Goal: Task Accomplishment & Management: Use online tool/utility

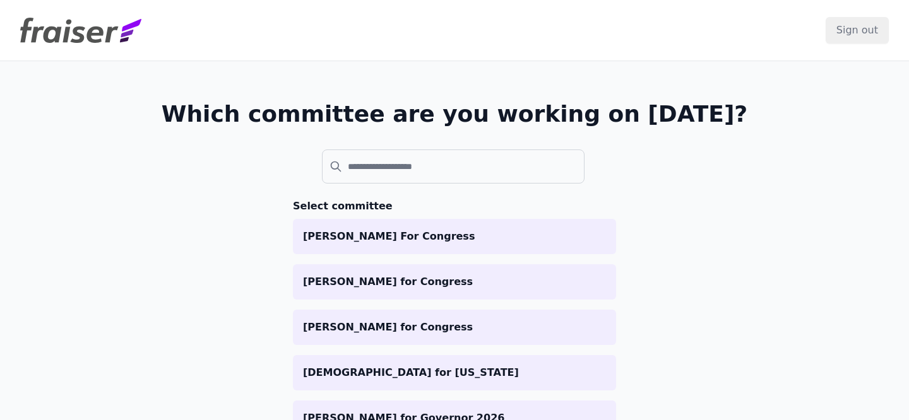
click at [95, 167] on div "Which committee are you working on [DATE]? Select committee [PERSON_NAME] For C…" at bounding box center [454, 354] width 808 height 587
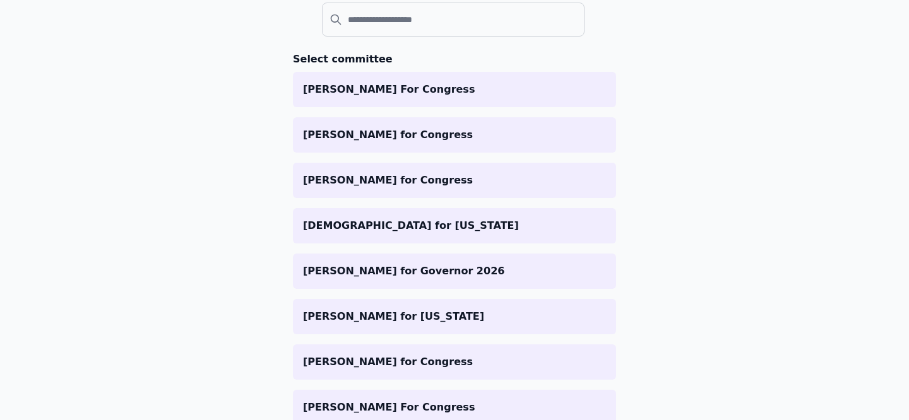
scroll to position [177, 0]
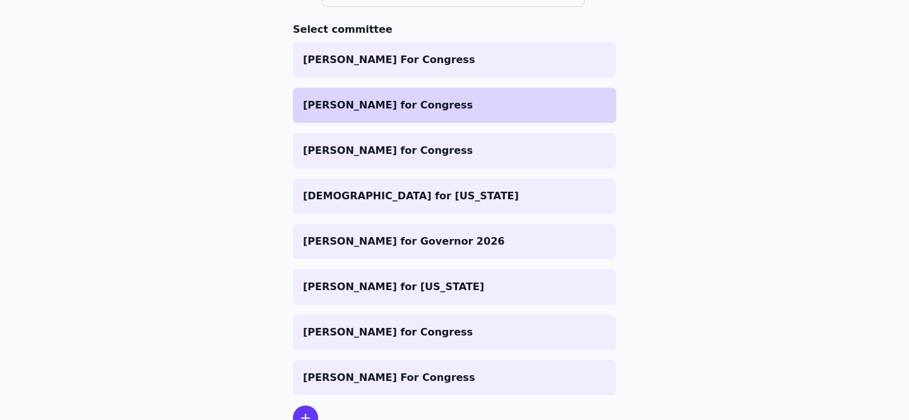
click at [381, 120] on li "[PERSON_NAME] for Congress" at bounding box center [454, 105] width 323 height 35
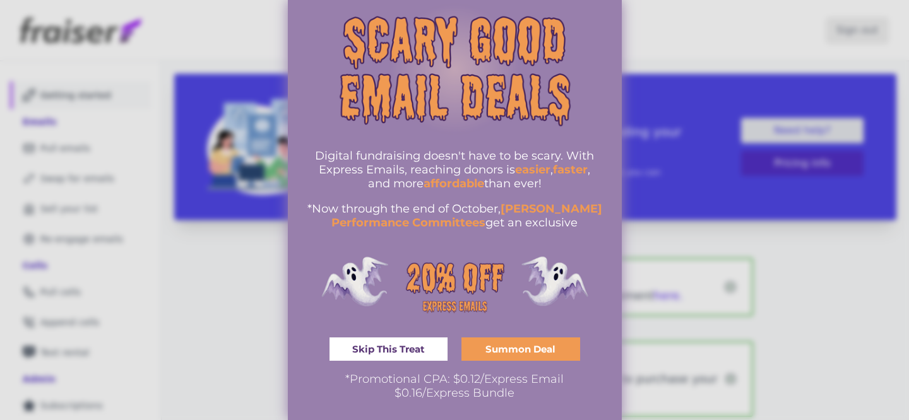
scroll to position [29, 0]
click at [370, 354] on span "Skip This Treat" at bounding box center [388, 349] width 73 height 9
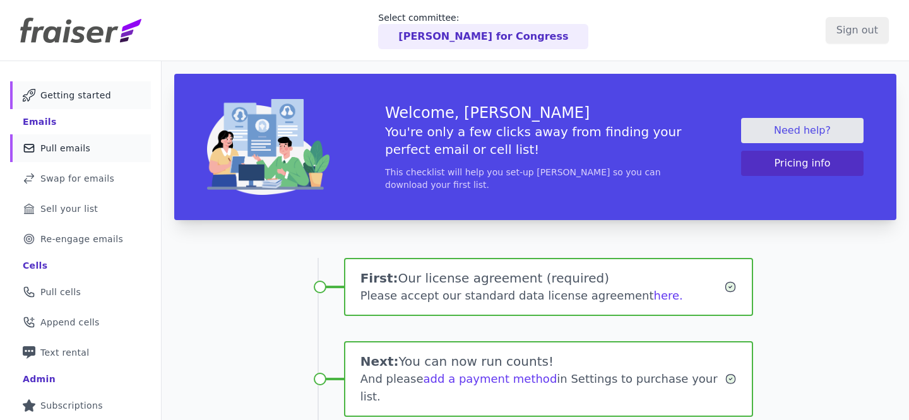
click at [68, 144] on span "Pull emails" at bounding box center [65, 148] width 50 height 13
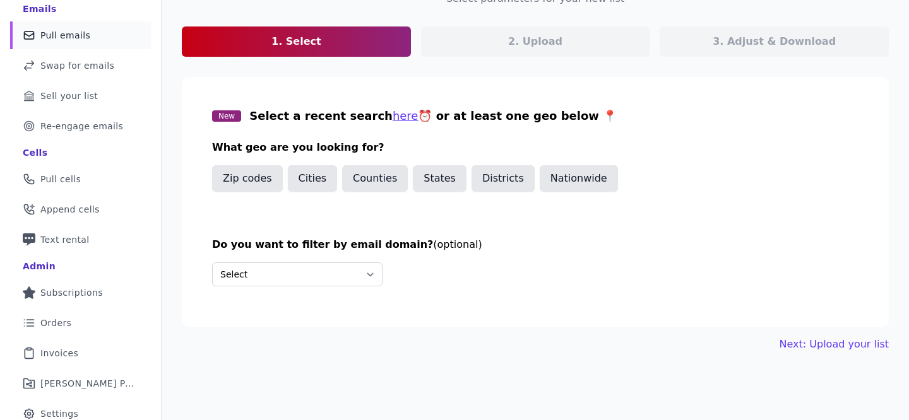
scroll to position [125, 0]
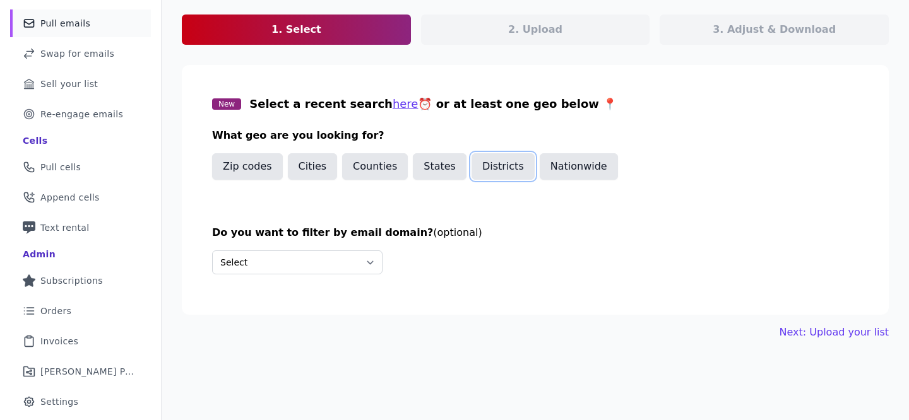
click at [487, 175] on button "Districts" at bounding box center [502, 166] width 63 height 27
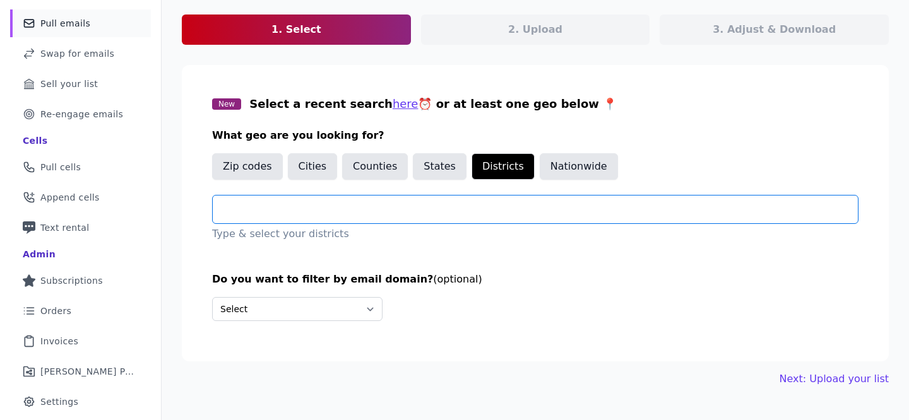
click at [335, 213] on input "text" at bounding box center [540, 209] width 635 height 15
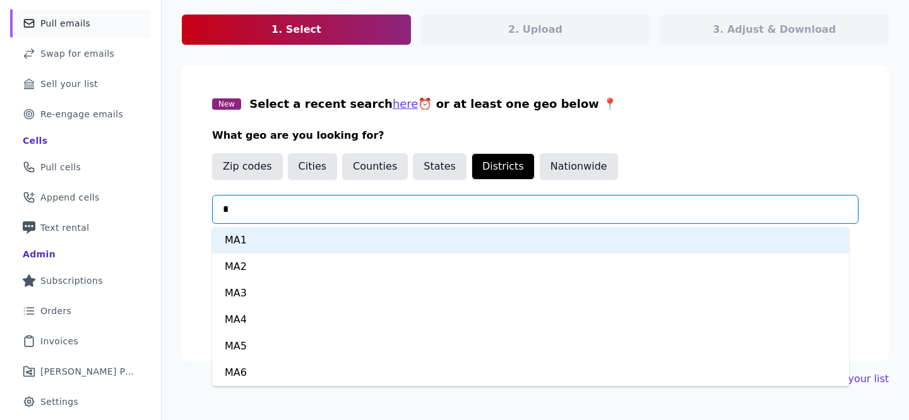
type input "**"
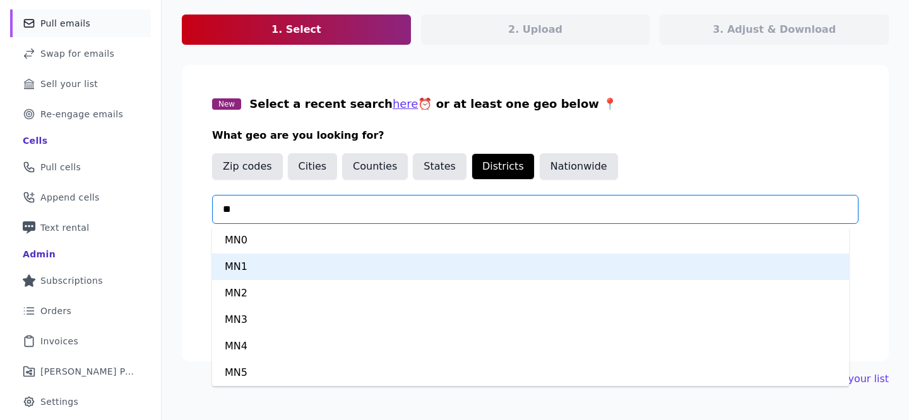
click at [324, 266] on div "MN1" at bounding box center [530, 267] width 637 height 27
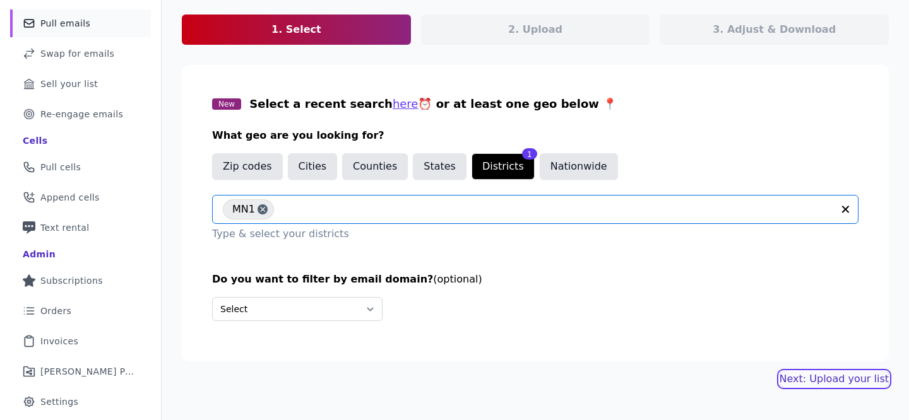
click at [810, 373] on link "Next: Upload your list" at bounding box center [833, 379] width 109 height 15
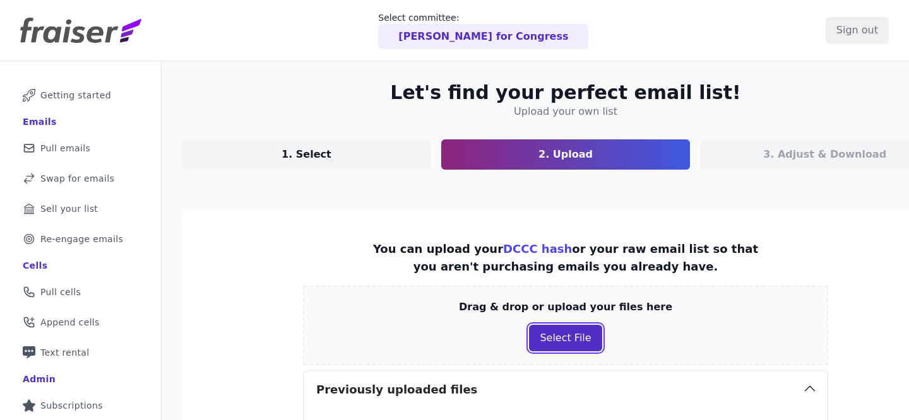
click at [545, 340] on button "Select File" at bounding box center [565, 338] width 73 height 27
click at [536, 336] on button "Select File" at bounding box center [565, 338] width 73 height 27
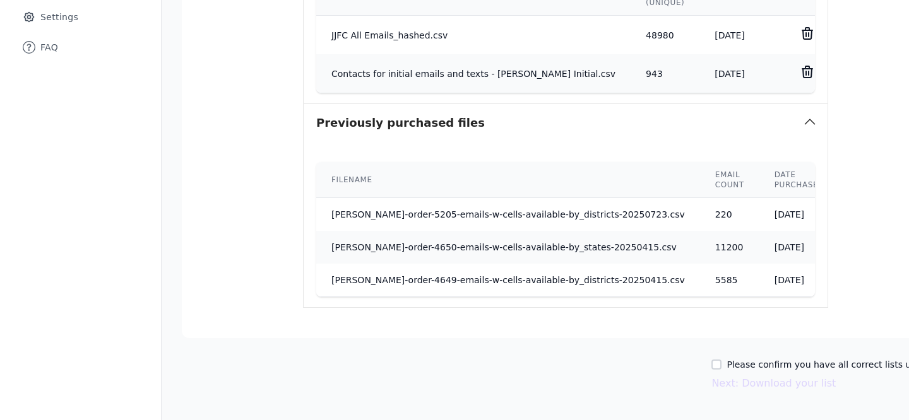
scroll to position [530, 0]
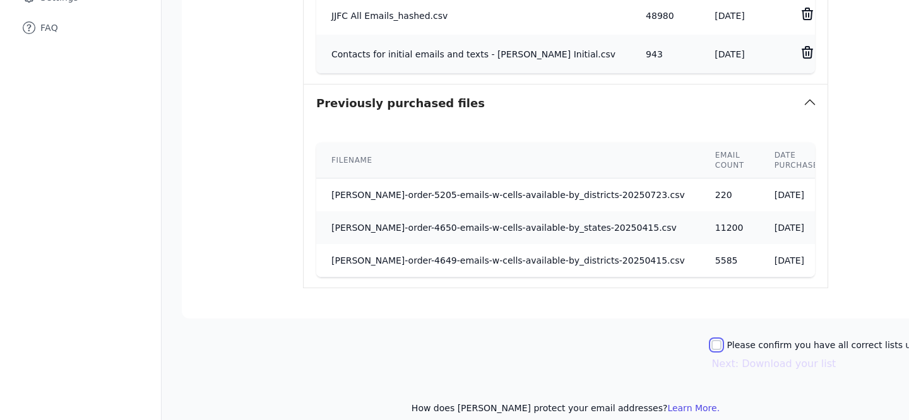
click at [711, 345] on input "Please confirm you have all correct lists uploaded." at bounding box center [716, 345] width 10 height 10
checkbox input "true"
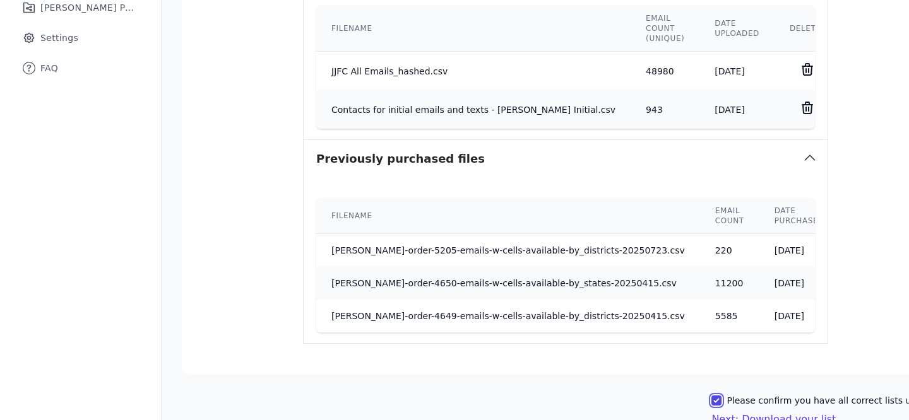
scroll to position [569, 0]
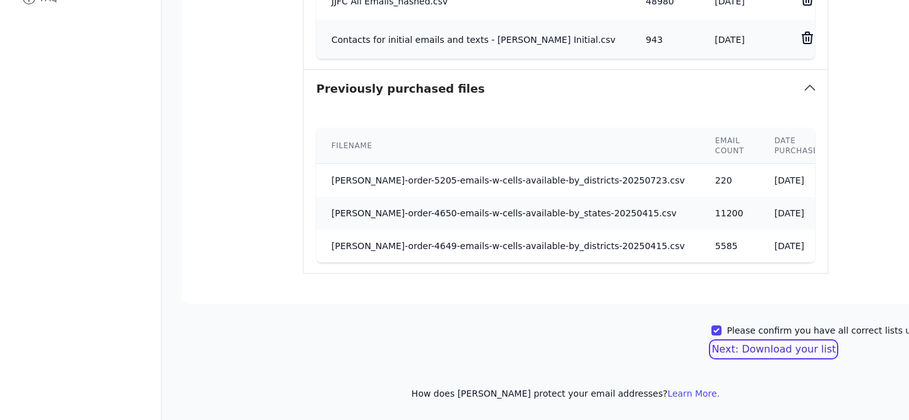
click at [761, 342] on button "Next: Download your list" at bounding box center [773, 349] width 124 height 15
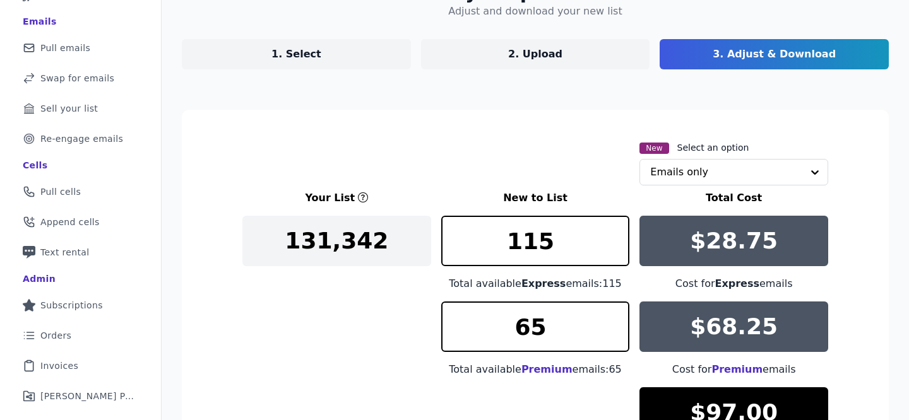
scroll to position [100, 0]
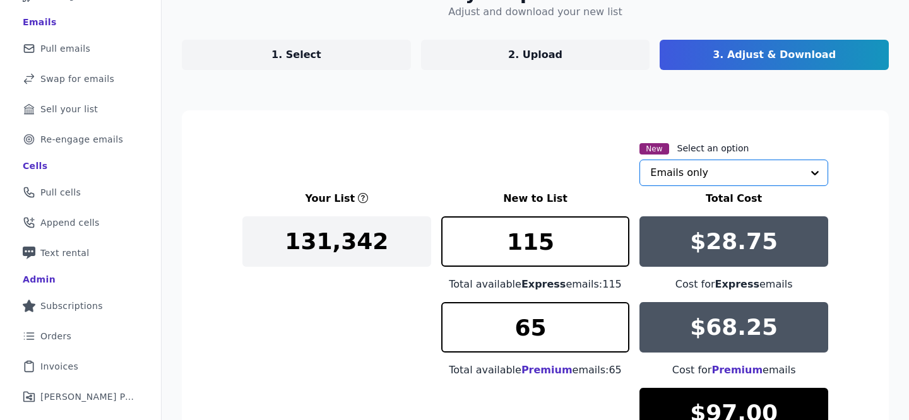
click at [769, 167] on input "text" at bounding box center [726, 172] width 152 height 25
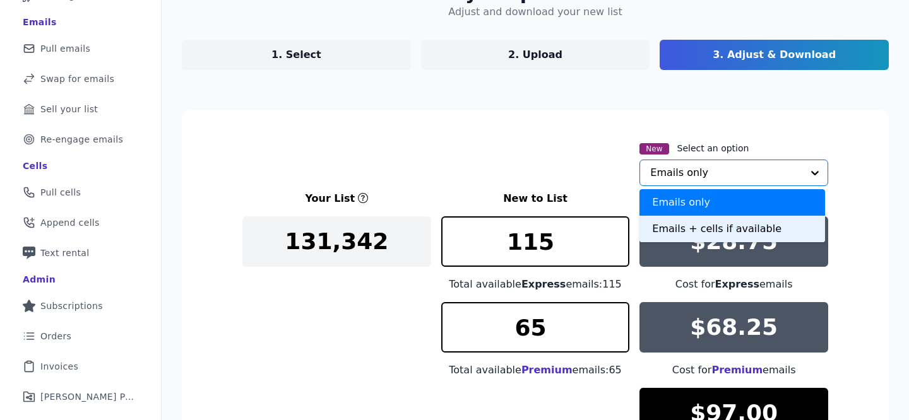
click at [756, 232] on div "Emails + cells if available" at bounding box center [732, 229] width 186 height 27
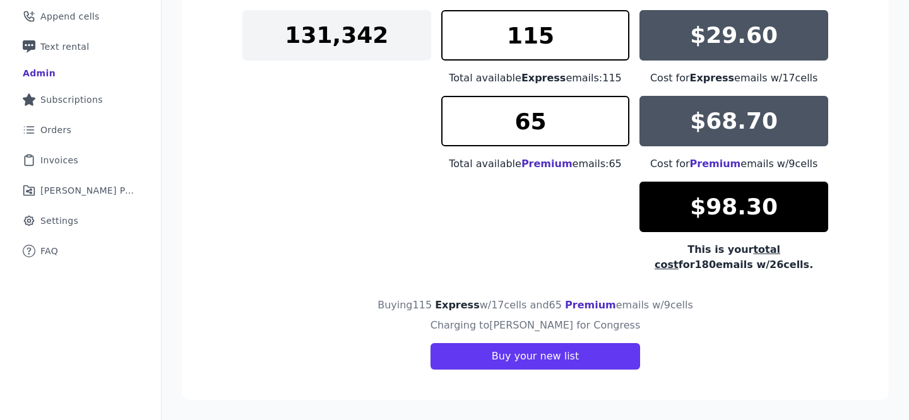
scroll to position [0, 0]
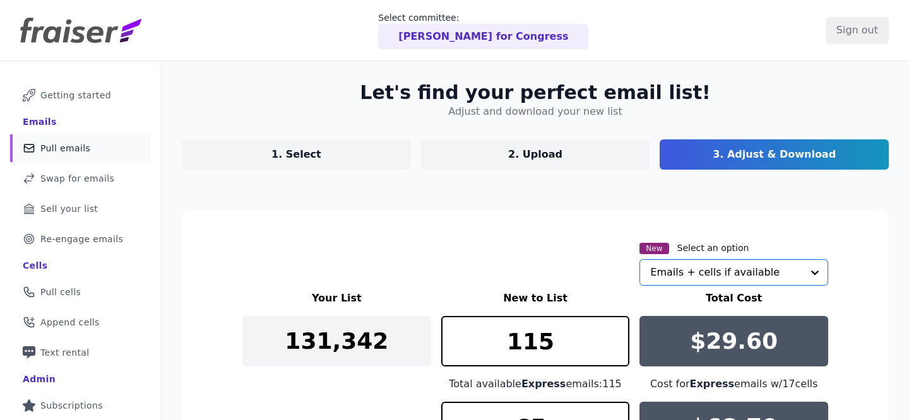
click at [62, 141] on link "Mail Icon Outline of a mail envelope Pull emails" at bounding box center [80, 148] width 141 height 28
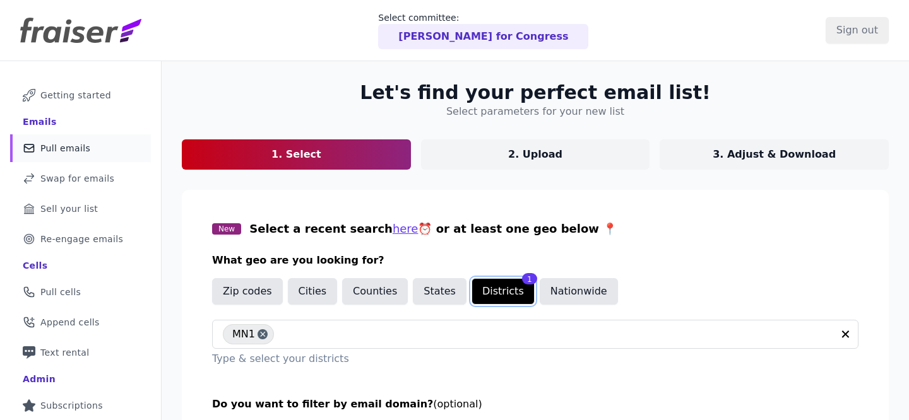
click at [501, 288] on button "Districts" at bounding box center [502, 291] width 63 height 27
click at [839, 336] on icon "button" at bounding box center [845, 334] width 13 height 13
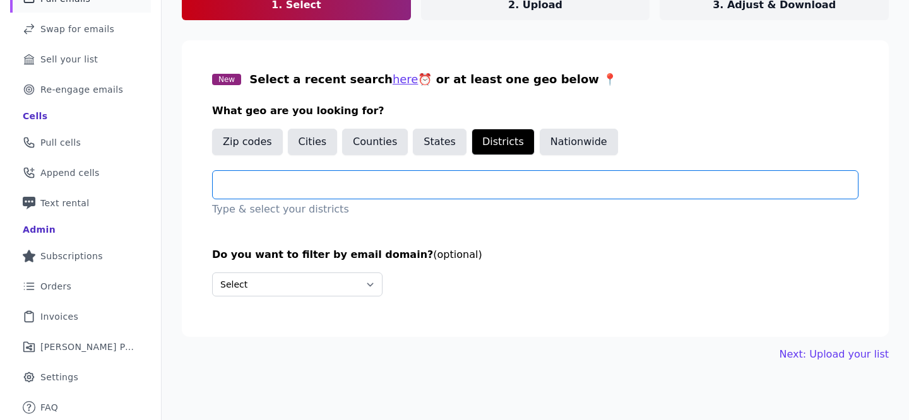
scroll to position [151, 0]
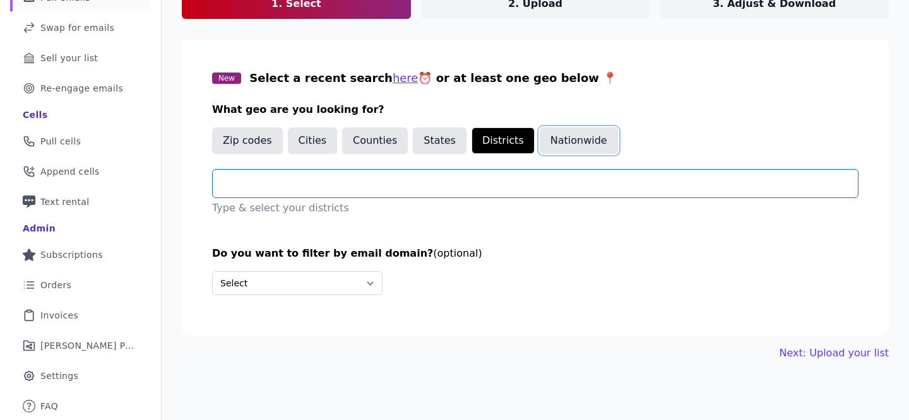
click at [556, 135] on button "Nationwide" at bounding box center [579, 140] width 78 height 27
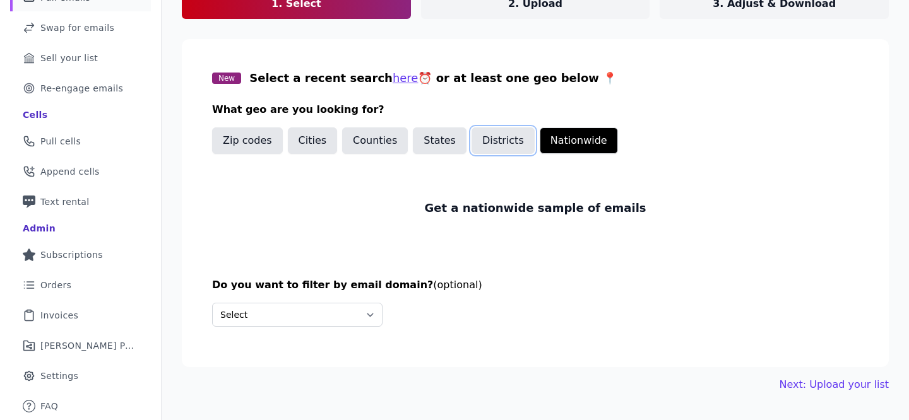
click at [485, 147] on button "Districts" at bounding box center [502, 140] width 63 height 27
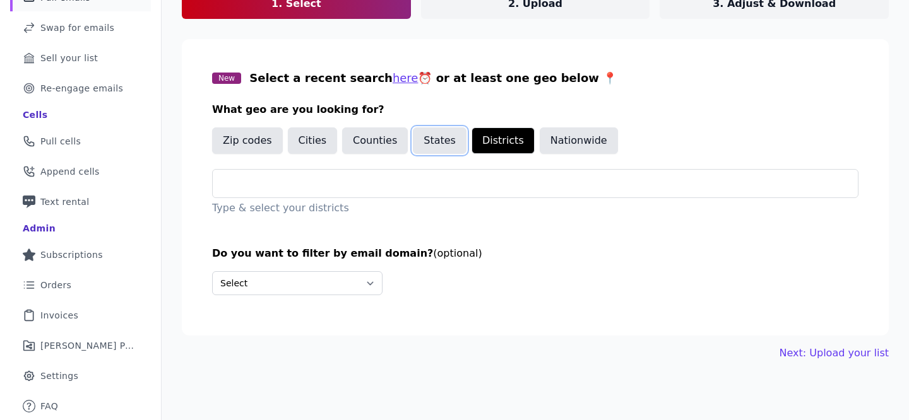
click at [438, 143] on button "States" at bounding box center [440, 140] width 54 height 27
click at [334, 136] on div "Zip codes Cities Counties States Districts Nationwide" at bounding box center [415, 143] width 406 height 32
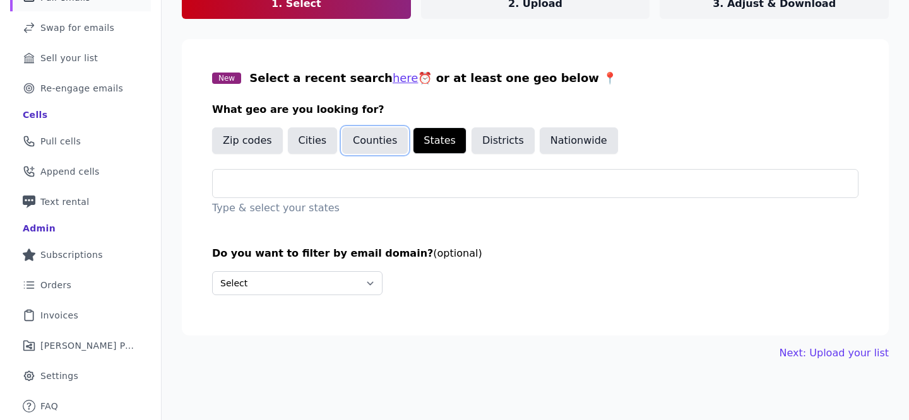
click at [361, 139] on button "Counties" at bounding box center [375, 140] width 66 height 27
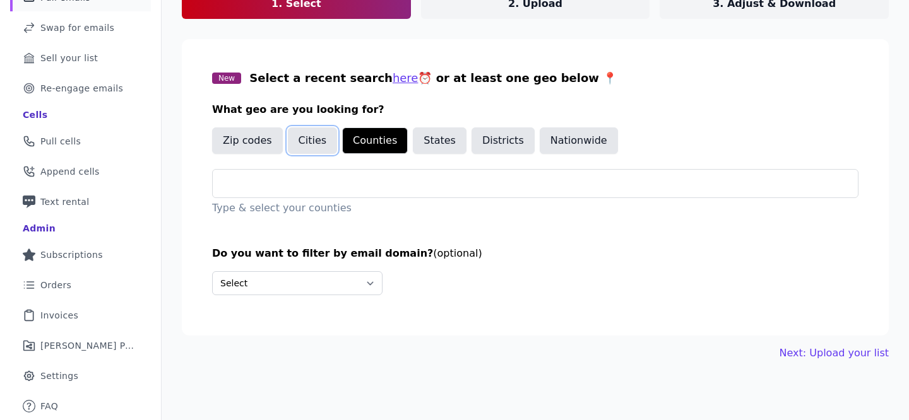
click at [309, 141] on button "Cities" at bounding box center [313, 140] width 50 height 27
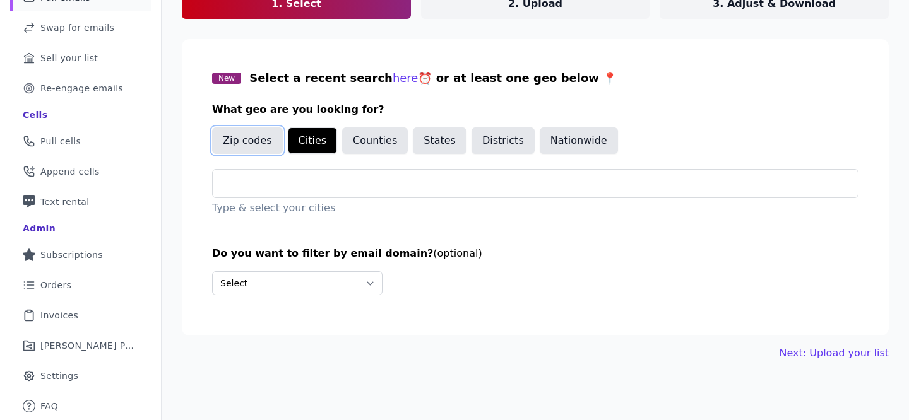
click at [259, 142] on button "Zip codes" at bounding box center [247, 140] width 71 height 27
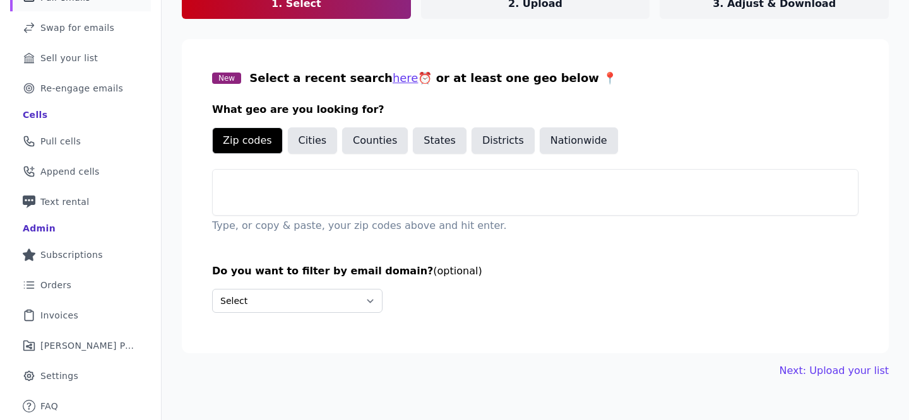
click at [333, 200] on div at bounding box center [535, 205] width 645 height 20
click at [305, 146] on button "Cities" at bounding box center [313, 140] width 50 height 27
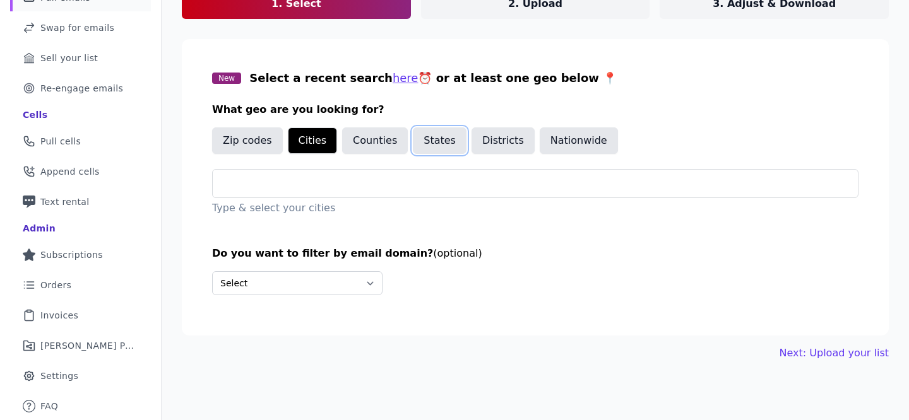
click at [436, 136] on button "States" at bounding box center [440, 140] width 54 height 27
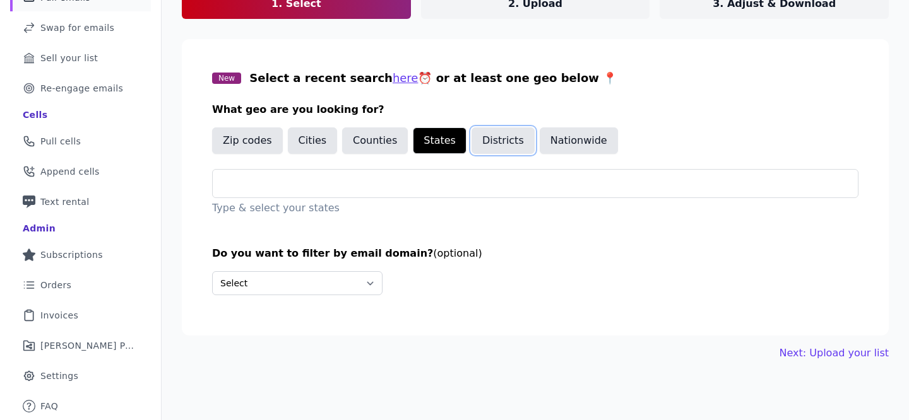
click at [490, 141] on button "Districts" at bounding box center [502, 140] width 63 height 27
click at [441, 148] on button "States" at bounding box center [440, 140] width 54 height 27
click at [445, 198] on div at bounding box center [535, 183] width 646 height 29
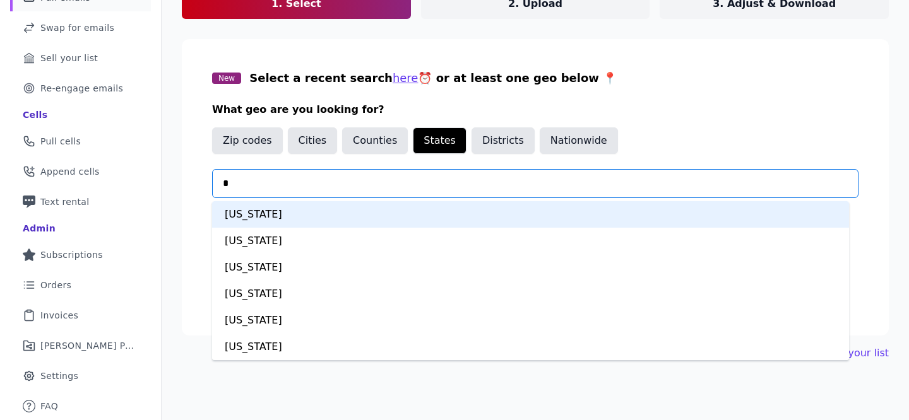
type input "**"
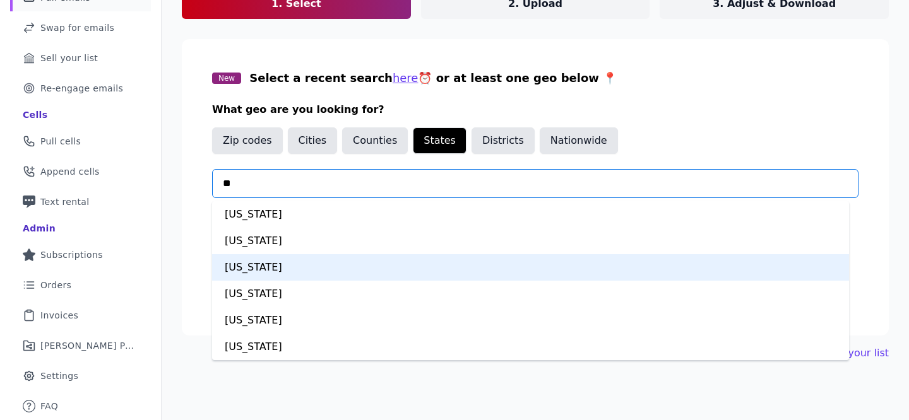
click at [414, 275] on div "[US_STATE]" at bounding box center [530, 267] width 637 height 27
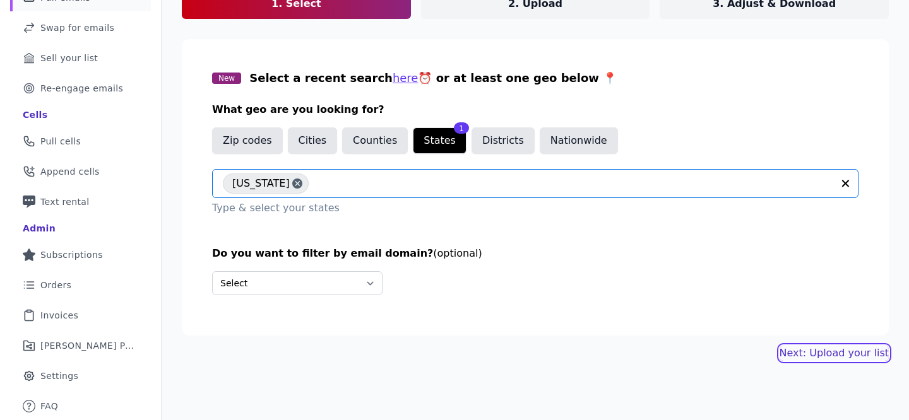
click at [837, 350] on link "Next: Upload your list" at bounding box center [833, 353] width 109 height 15
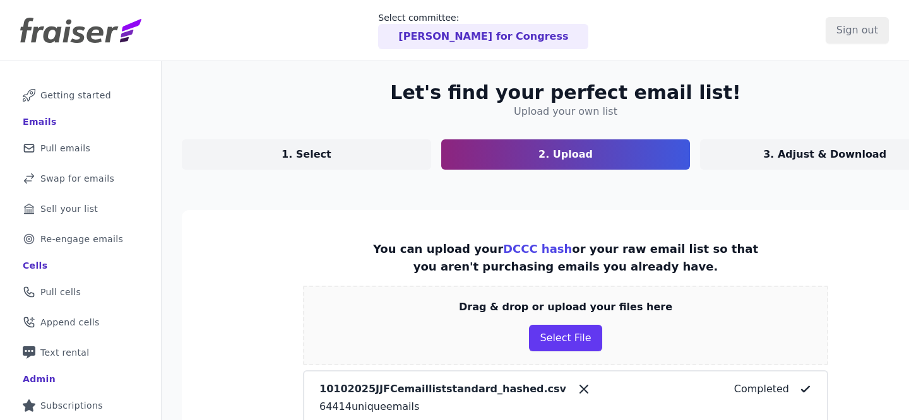
click at [282, 160] on p "1. Select" at bounding box center [307, 154] width 50 height 15
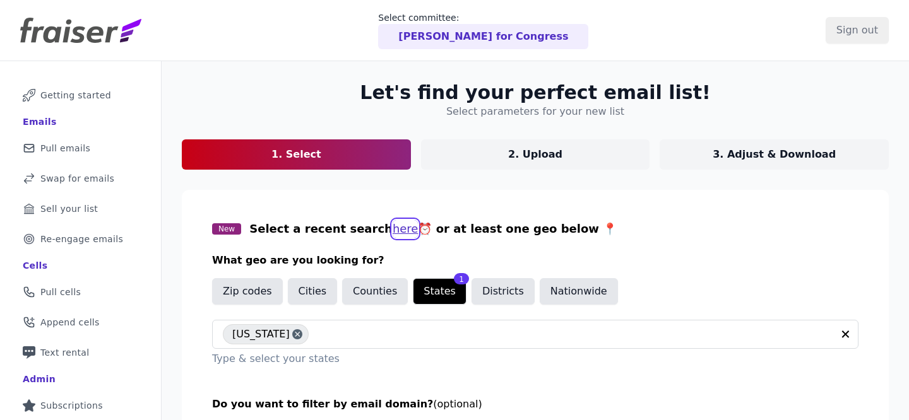
click at [393, 230] on button "here" at bounding box center [406, 229] width 26 height 18
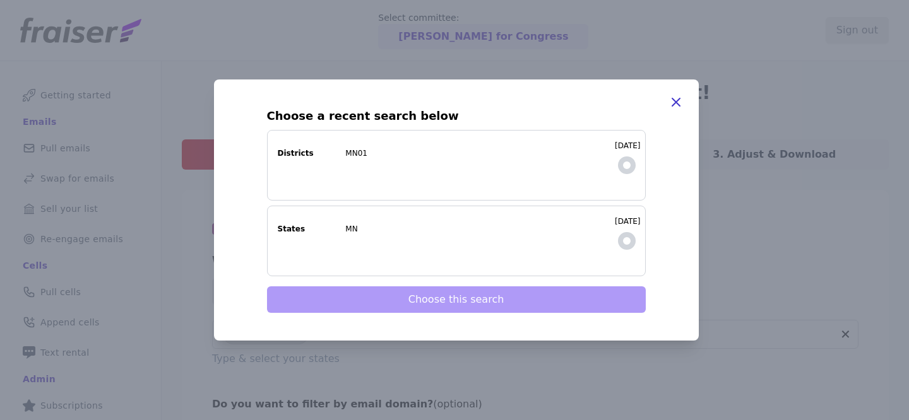
click at [673, 98] on icon "button" at bounding box center [675, 102] width 15 height 15
